Goal: Task Accomplishment & Management: Use online tool/utility

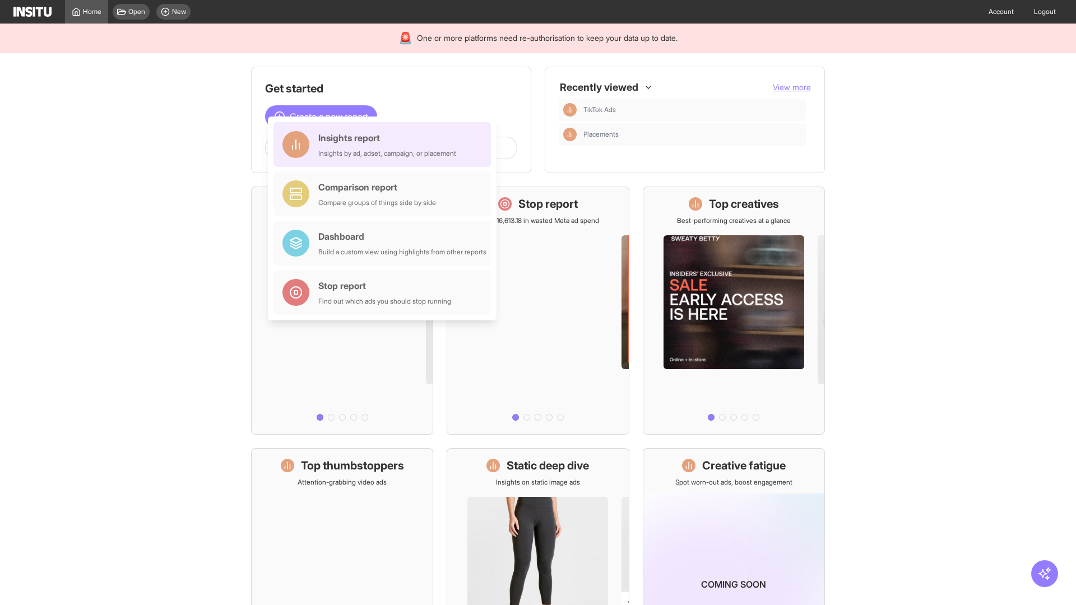
click at [385, 145] on div "Insights report Insights by ad, adset, campaign, or placement" at bounding box center [387, 144] width 138 height 27
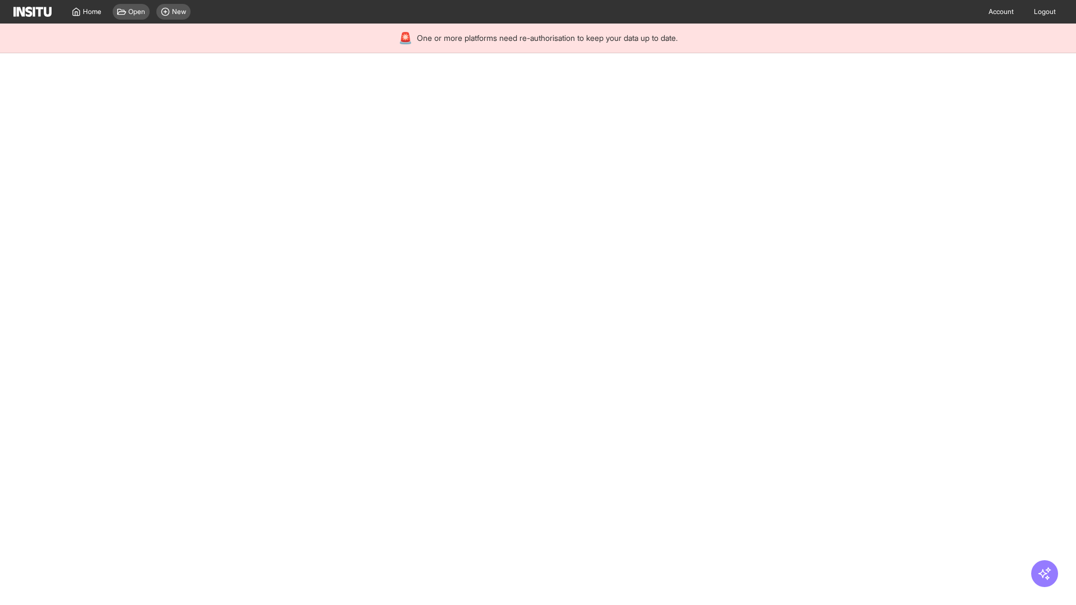
select select "**"
